Goal: Information Seeking & Learning: Learn about a topic

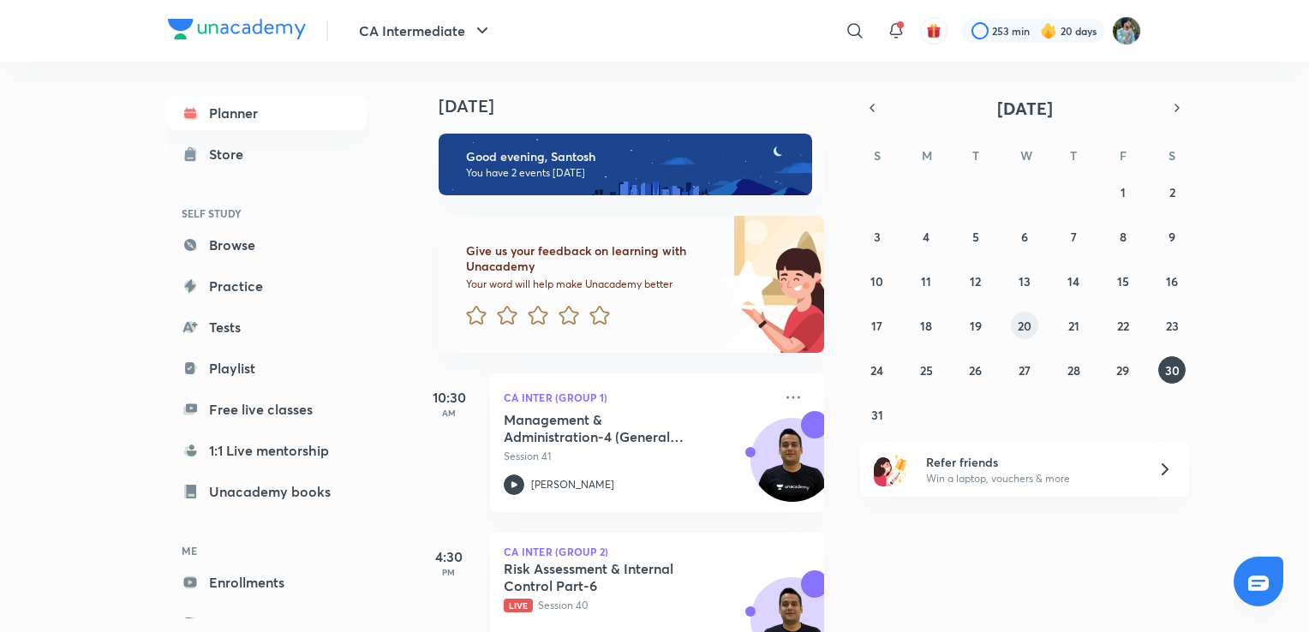
click at [1022, 323] on abbr "20" at bounding box center [1025, 326] width 14 height 16
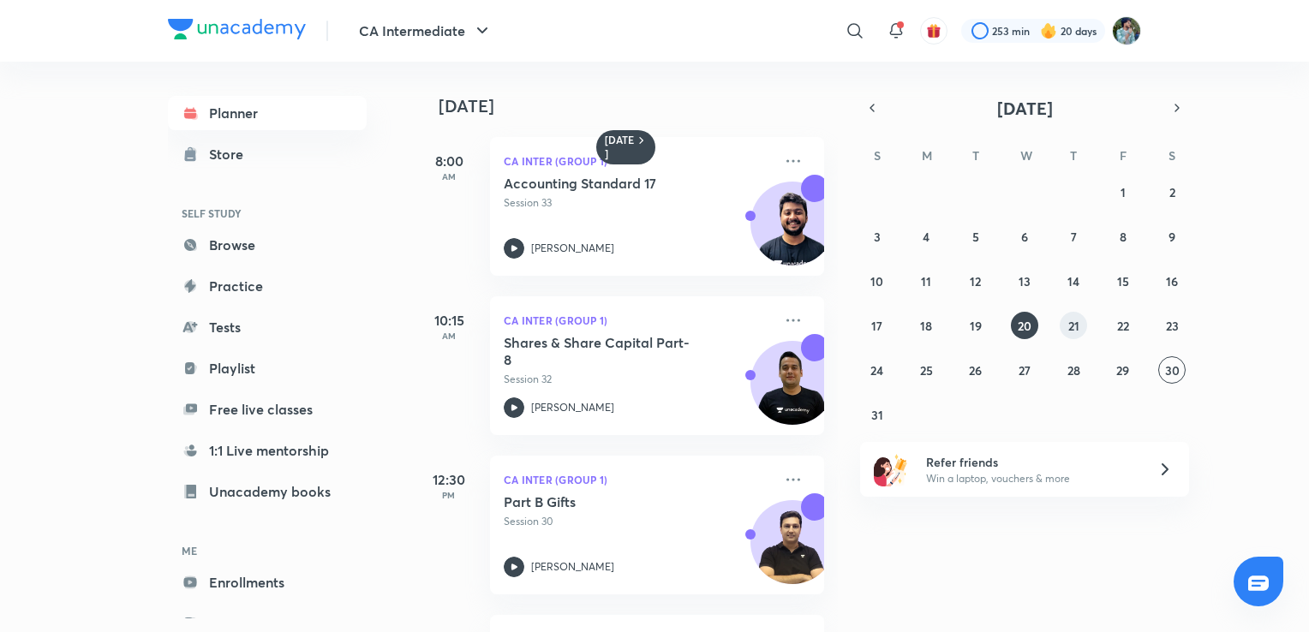
click at [1076, 332] on abbr "21" at bounding box center [1073, 326] width 11 height 16
click at [1123, 327] on abbr "22" at bounding box center [1123, 326] width 12 height 16
click at [1175, 324] on abbr "23" at bounding box center [1172, 326] width 13 height 16
click at [518, 252] on icon at bounding box center [514, 248] width 21 height 21
